Goal: Task Accomplishment & Management: Use online tool/utility

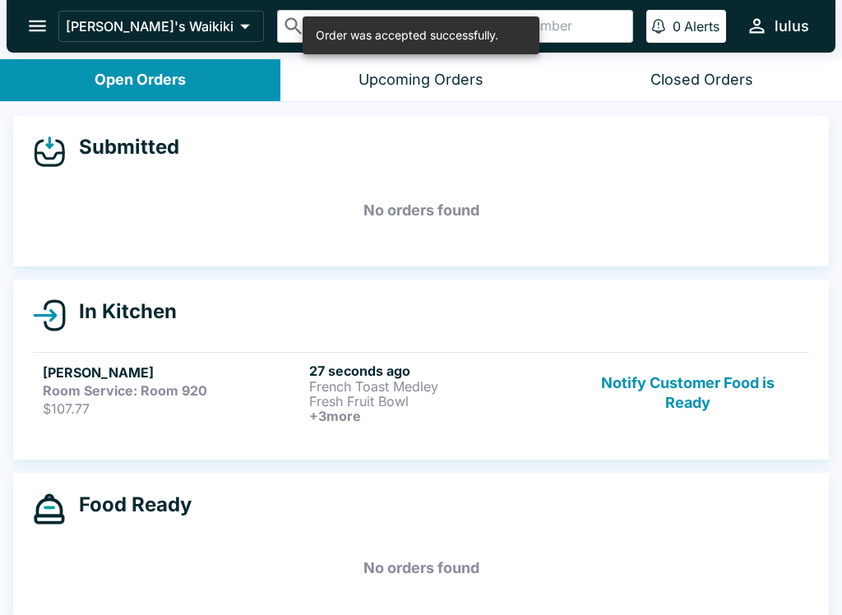
click at [713, 386] on button "Notify Customer Food is Ready" at bounding box center [687, 393] width 223 height 61
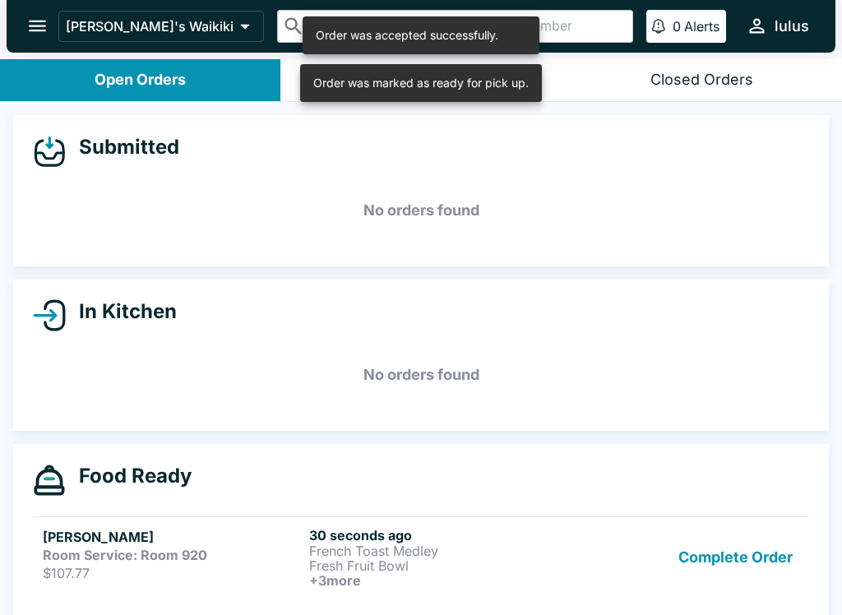
click at [656, 387] on h5 "No orders found" at bounding box center [421, 374] width 776 height 59
click at [655, 387] on h5 "No orders found" at bounding box center [421, 374] width 776 height 59
click at [553, 405] on div "In Kitchen No orders found" at bounding box center [421, 355] width 816 height 151
click at [443, 49] on div "Order was marked as ready for pick up." at bounding box center [407, 35] width 183 height 28
click at [418, 49] on div "Order was marked as ready for pick up." at bounding box center [407, 35] width 183 height 28
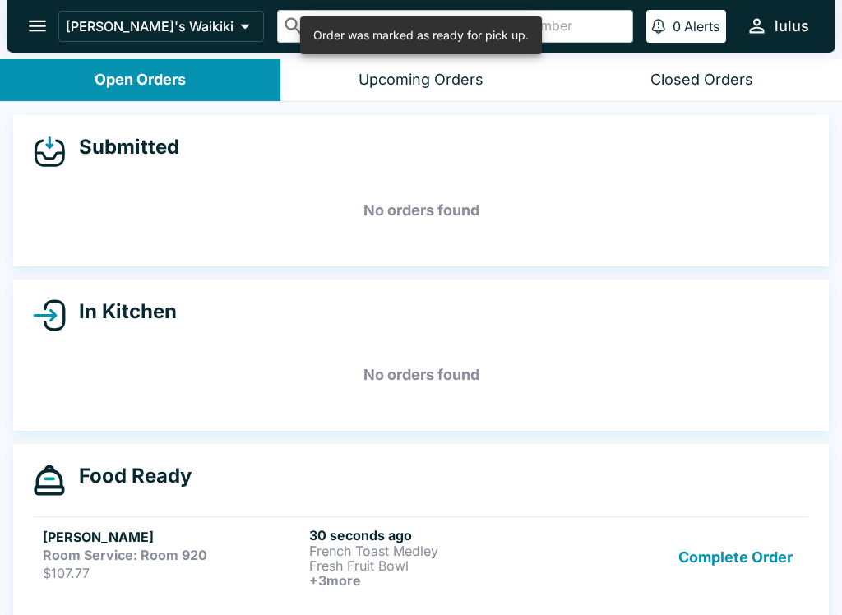
click at [397, 79] on div "Upcoming Orders" at bounding box center [421, 80] width 125 height 19
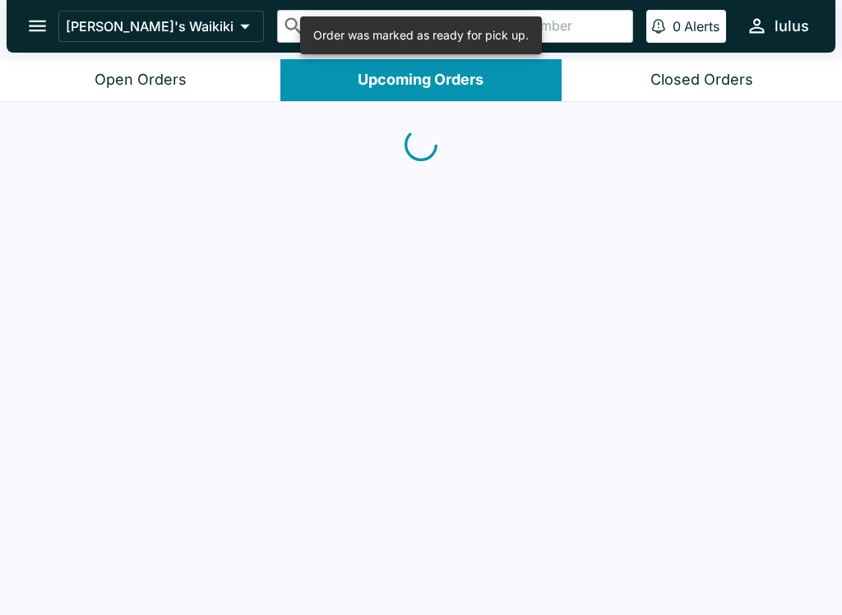
click at [396, 79] on div "Upcoming Orders" at bounding box center [421, 80] width 126 height 19
click at [436, 51] on div "Order was marked as ready for pick up." at bounding box center [421, 35] width 242 height 38
click at [191, 87] on button "Open Orders" at bounding box center [140, 80] width 280 height 42
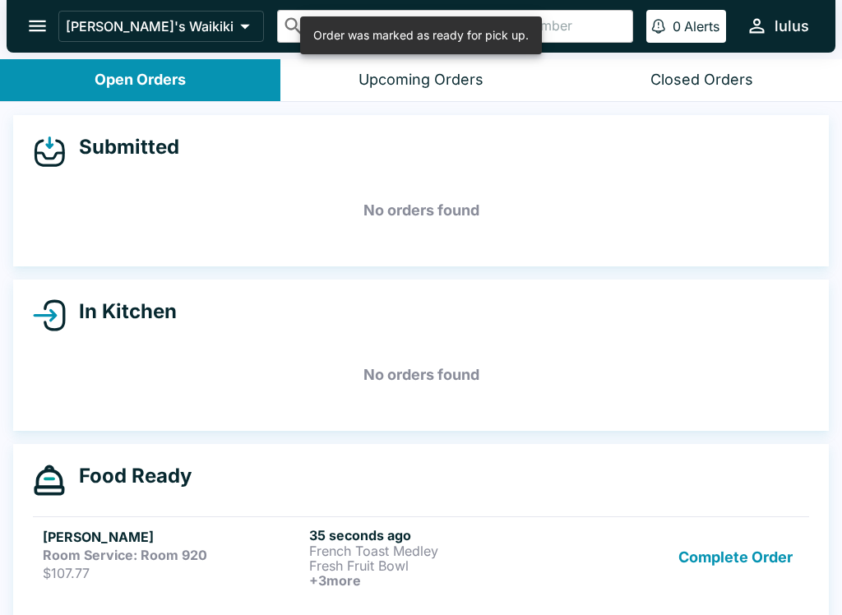
click at [405, 17] on div "Order was marked as ready for pick up." at bounding box center [421, 35] width 242 height 38
click at [393, 38] on div "Order was marked as ready for pick up." at bounding box center [420, 35] width 215 height 28
click at [392, 37] on div "Order was marked as ready for pick up." at bounding box center [420, 35] width 215 height 28
click at [395, 39] on div "Order was marked as ready for pick up." at bounding box center [420, 35] width 215 height 28
click at [506, 551] on p "French Toast Medley" at bounding box center [439, 551] width 260 height 15
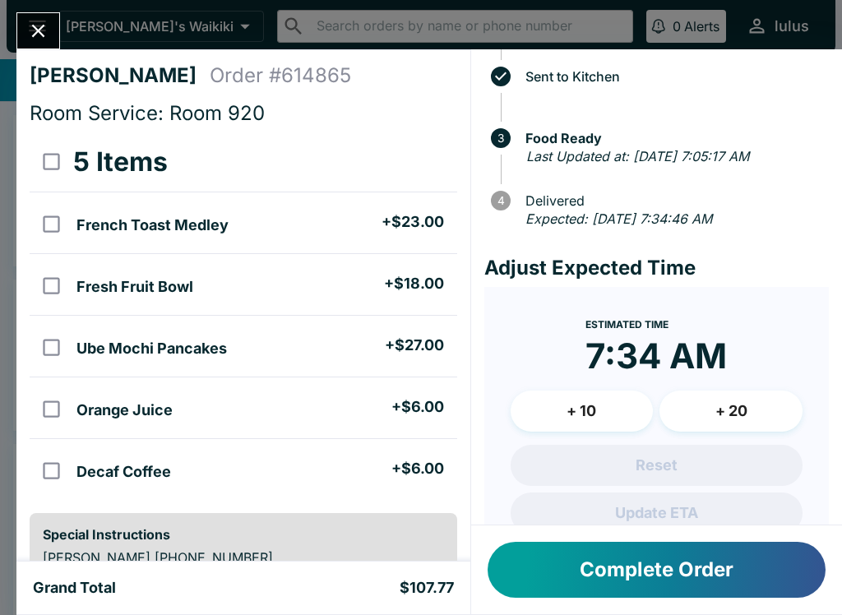
scroll to position [40, 0]
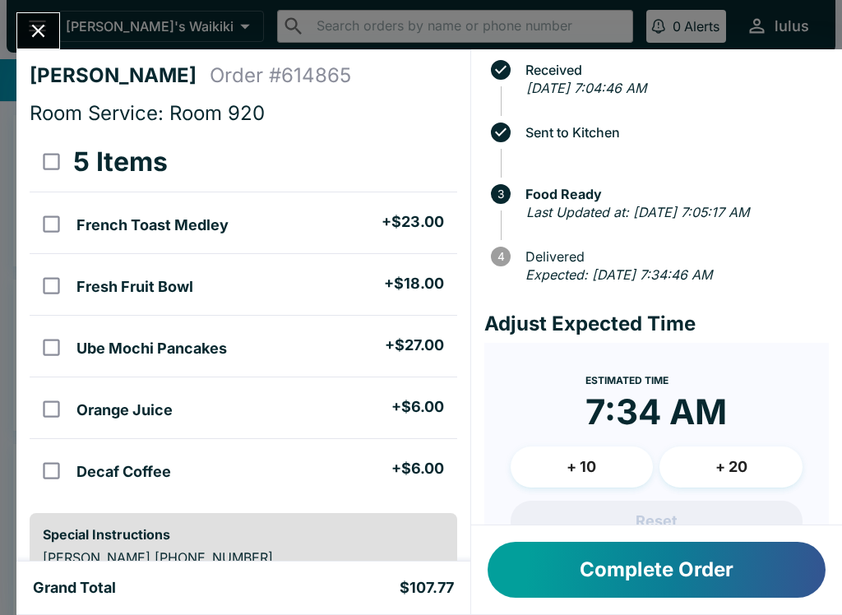
click at [578, 183] on span "3 Food Ready" at bounding box center [660, 194] width 338 height 33
click at [609, 224] on div "Last Updated at: [DATE] 7:05:17 AM" at bounding box center [674, 212] width 296 height 21
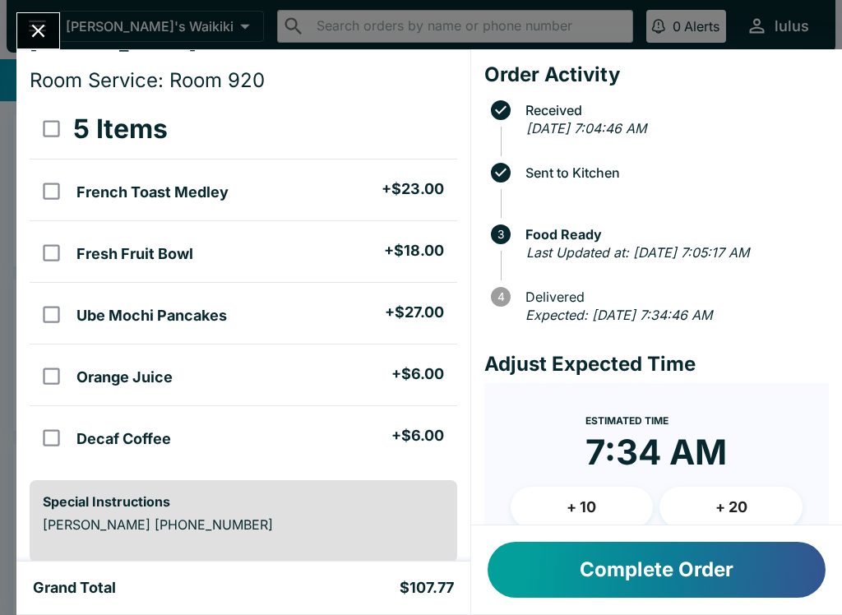
scroll to position [32, 0]
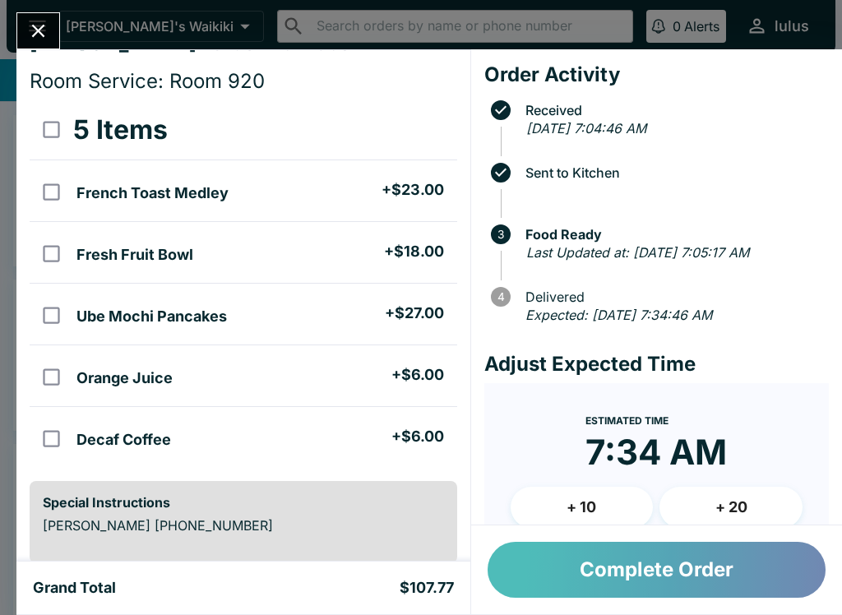
click at [713, 571] on button "Complete Order" at bounding box center [657, 570] width 338 height 56
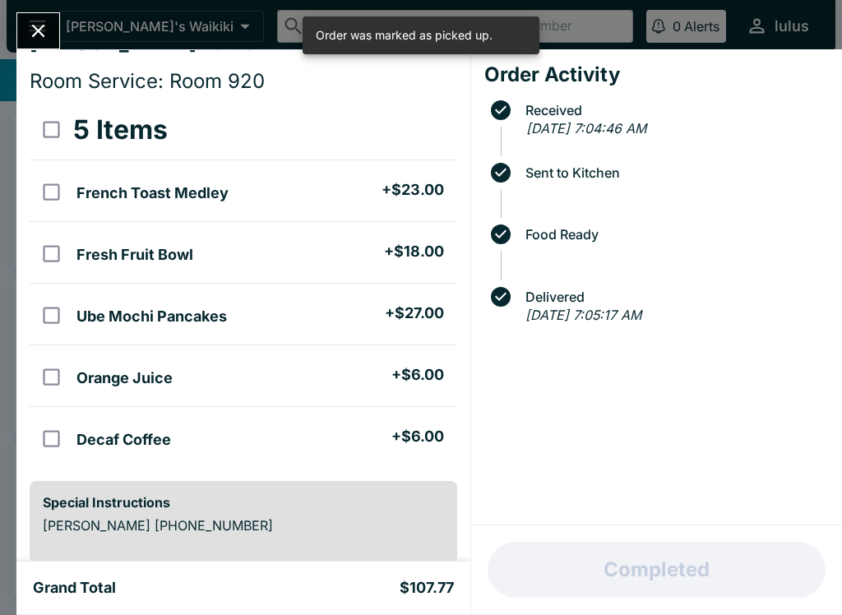
click at [31, 25] on icon "Close" at bounding box center [38, 31] width 22 height 22
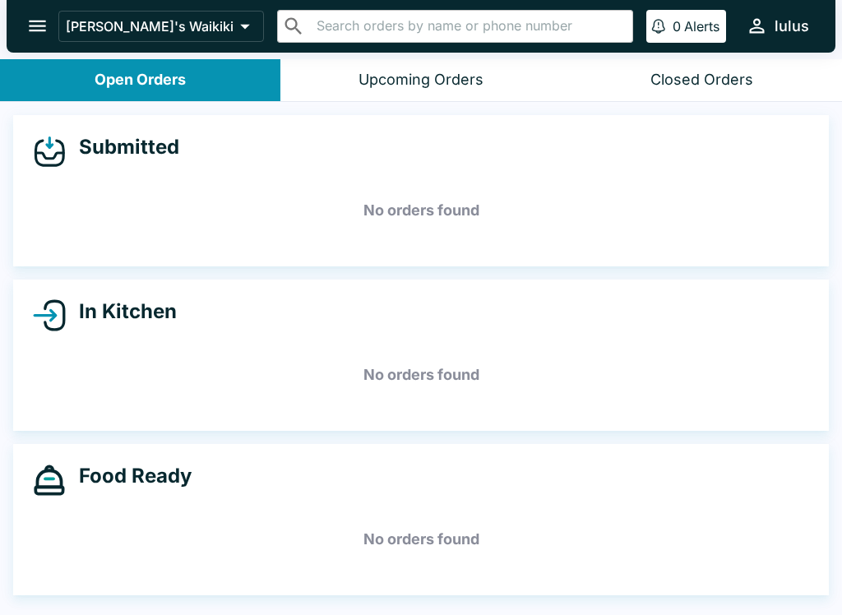
click at [46, 319] on icon at bounding box center [49, 315] width 33 height 33
click at [39, 31] on icon "open drawer" at bounding box center [37, 27] width 17 height 12
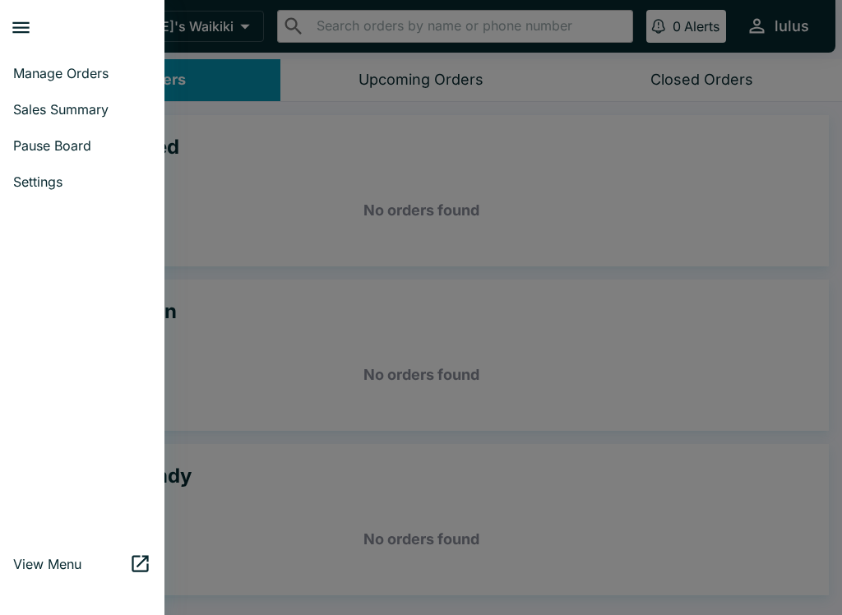
click at [228, 220] on div at bounding box center [421, 307] width 842 height 615
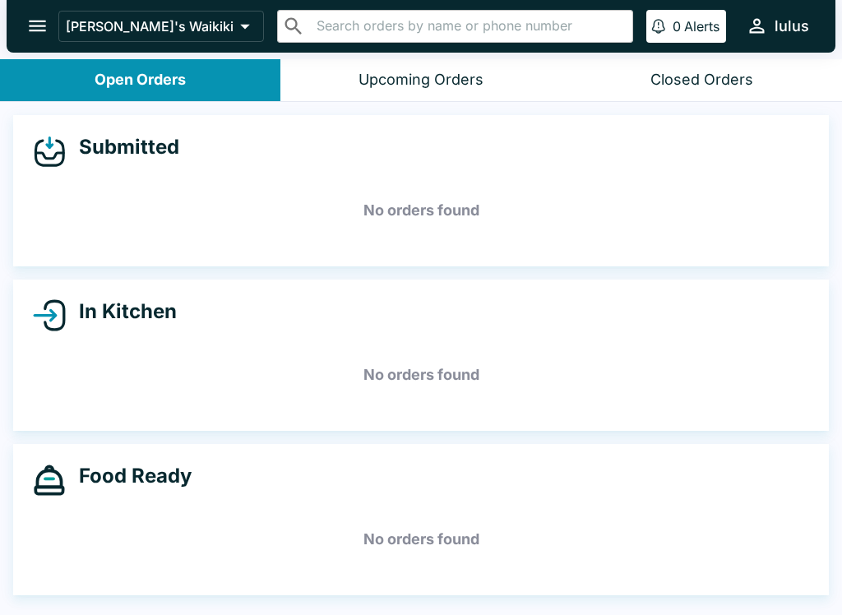
click at [703, 81] on div "Closed Orders" at bounding box center [701, 80] width 103 height 19
